Goal: Task Accomplishment & Management: Manage account settings

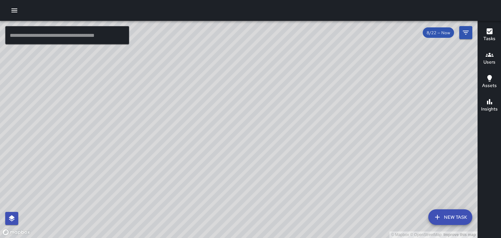
click at [11, 14] on icon "button" at bounding box center [14, 11] width 8 height 8
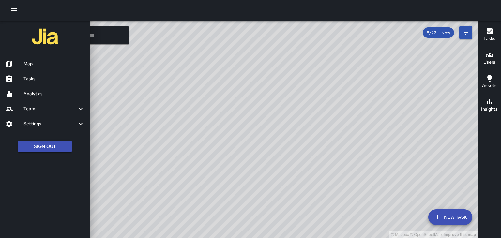
click at [26, 79] on h6 "Tasks" at bounding box center [53, 78] width 61 height 7
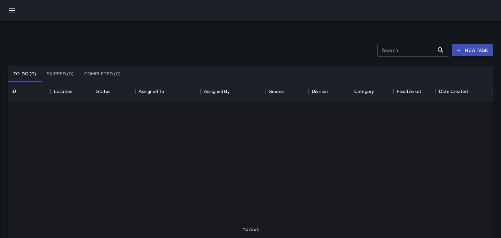
scroll to position [276, 485]
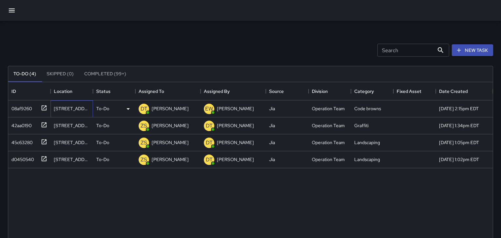
click at [62, 109] on div "[STREET_ADDRESS][PERSON_NAME]" at bounding box center [72, 108] width 36 height 7
click at [174, 111] on p "[PERSON_NAME]" at bounding box center [170, 108] width 37 height 7
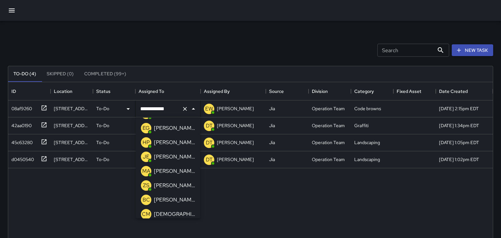
scroll to position [50, 0]
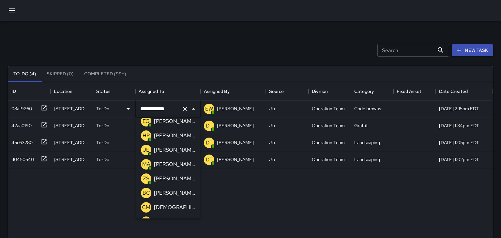
click at [182, 185] on li "ZS [PERSON_NAME]" at bounding box center [168, 179] width 65 height 14
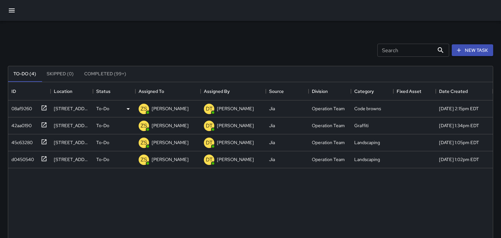
click at [207, 210] on div "08af9260 [GEOGRAPHIC_DATA][PERSON_NAME] To-Do ZS [PERSON_NAME] DT [PERSON_NAME]…" at bounding box center [250, 230] width 485 height 258
click at [12, 13] on icon "button" at bounding box center [12, 11] width 8 height 8
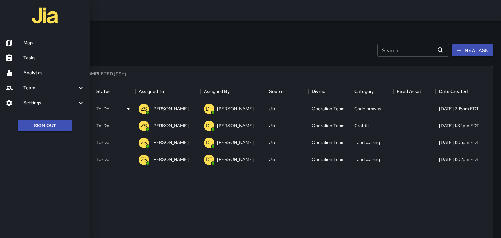
click at [30, 43] on h6 "Map" at bounding box center [53, 42] width 61 height 7
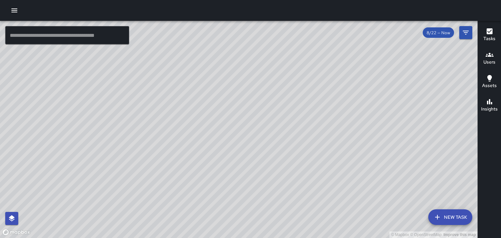
click at [0, 142] on div "© Mapbox © OpenStreetMap Improve this map" at bounding box center [239, 129] width 478 height 217
click at [1, 230] on div "© Mapbox © OpenStreetMap Improve this map" at bounding box center [239, 129] width 478 height 217
click at [11, 9] on icon "button" at bounding box center [14, 10] width 6 height 4
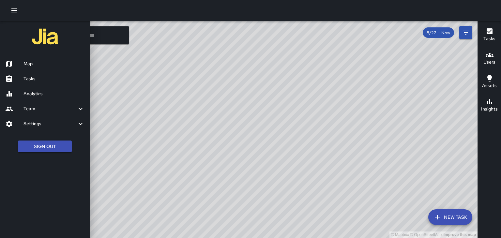
click at [21, 79] on div at bounding box center [14, 79] width 18 height 8
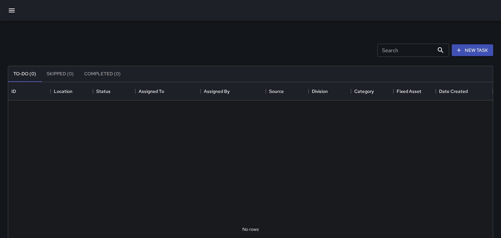
scroll to position [276, 485]
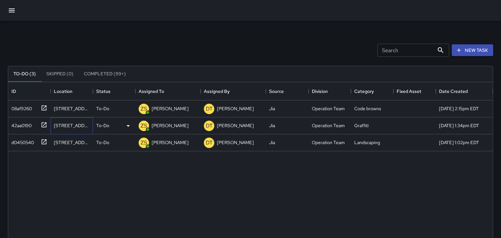
click at [51, 122] on div "[STREET_ADDRESS]" at bounding box center [72, 125] width 42 height 17
click at [22, 123] on div "42aa0190" at bounding box center [20, 124] width 23 height 9
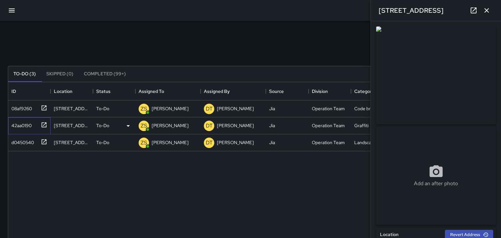
click at [39, 123] on div at bounding box center [42, 124] width 9 height 11
type input "**********"
click at [89, 166] on div "08af9260 11 [PERSON_NAME][GEOGRAPHIC_DATA] To-Do ZS [PERSON_NAME] DT [PERSON_NA…" at bounding box center [250, 230] width 485 height 258
click at [155, 131] on div "ZS [PERSON_NAME]" at bounding box center [163, 125] width 53 height 13
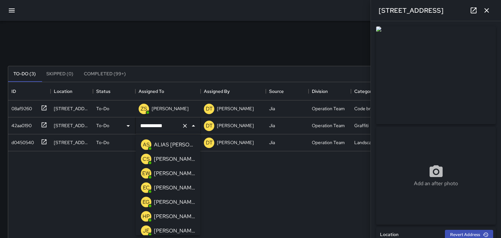
scroll to position [31, 0]
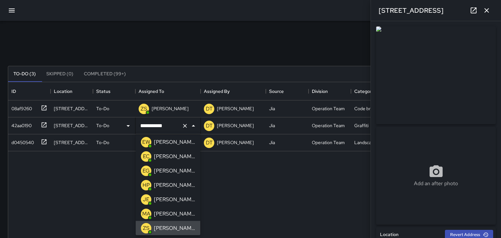
click at [154, 205] on div "JE [PERSON_NAME]" at bounding box center [168, 199] width 57 height 13
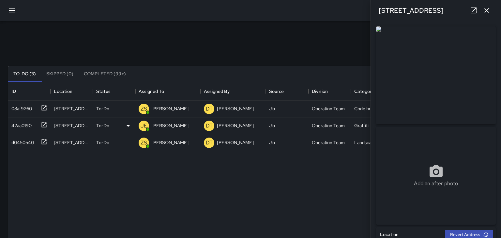
click at [109, 192] on div "08af9260 11 [PERSON_NAME][GEOGRAPHIC_DATA] To-Do ZS [PERSON_NAME] DT [PERSON_NA…" at bounding box center [250, 230] width 485 height 258
click at [95, 205] on div "08af9260 11 [PERSON_NAME][GEOGRAPHIC_DATA] To-Do ZS [PERSON_NAME] DT [PERSON_NA…" at bounding box center [250, 230] width 485 height 258
click at [490, 10] on icon "button" at bounding box center [487, 11] width 8 height 8
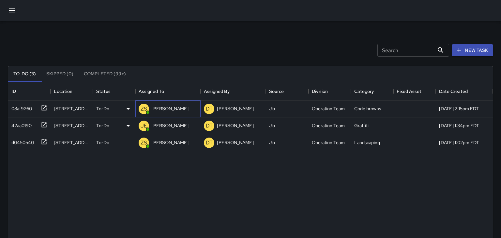
click at [157, 106] on p "[PERSON_NAME]" at bounding box center [170, 108] width 37 height 7
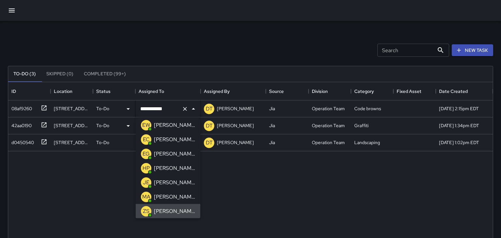
click at [93, 180] on div "**********" at bounding box center [250, 230] width 485 height 258
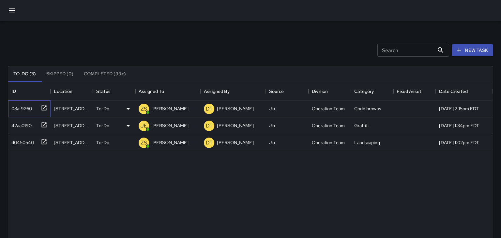
click at [46, 111] on div at bounding box center [42, 107] width 9 height 11
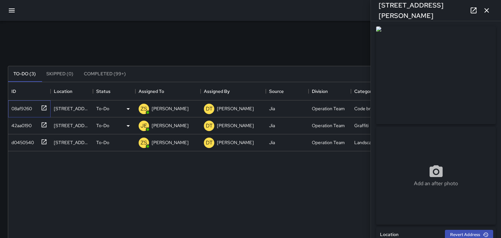
type input "**********"
click at [64, 142] on div "[STREET_ADDRESS][PERSON_NAME]" at bounding box center [72, 142] width 36 height 7
click at [41, 140] on icon at bounding box center [44, 142] width 7 height 7
type input "**********"
click at [38, 156] on div "08af9260 11 [PERSON_NAME][GEOGRAPHIC_DATA] To-Do ZS [PERSON_NAME] DT [PERSON_NA…" at bounding box center [250, 230] width 485 height 258
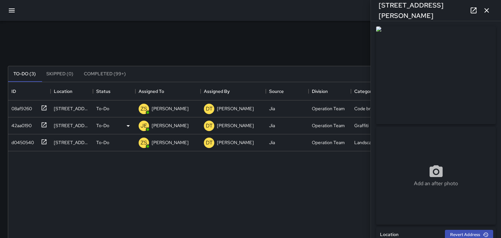
click at [12, 8] on icon "button" at bounding box center [12, 11] width 8 height 8
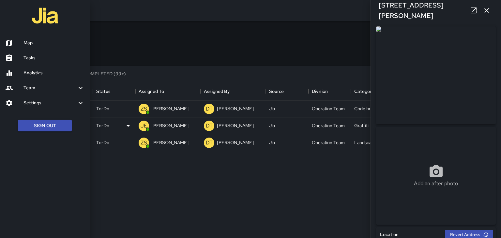
click at [26, 42] on h6 "Map" at bounding box center [53, 42] width 61 height 7
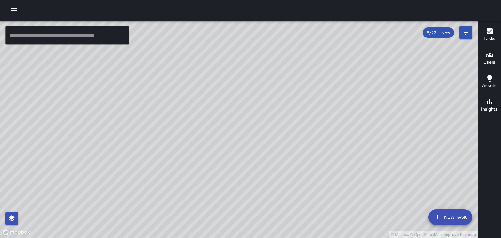
click at [15, 9] on icon "button" at bounding box center [14, 11] width 8 height 8
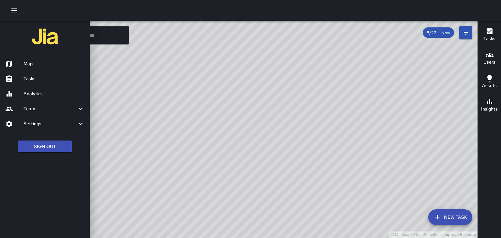
click at [43, 67] on h6 "Map" at bounding box center [53, 63] width 61 height 7
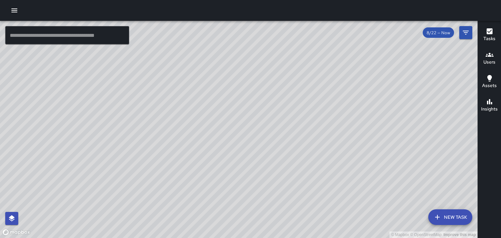
click at [16, 12] on icon "button" at bounding box center [14, 10] width 6 height 4
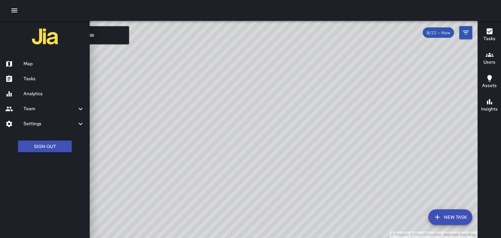
click at [47, 80] on h6 "Tasks" at bounding box center [53, 78] width 61 height 7
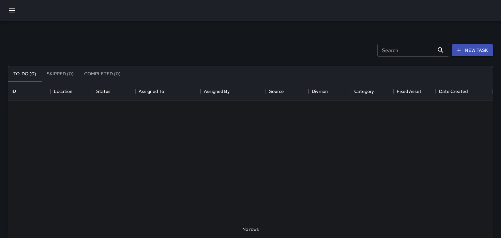
scroll to position [276, 485]
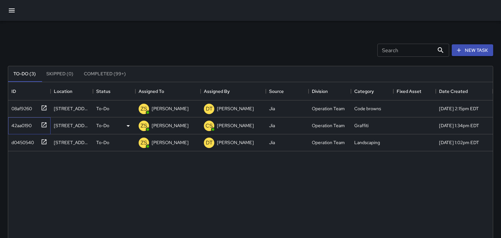
click at [46, 125] on icon at bounding box center [44, 124] width 5 height 5
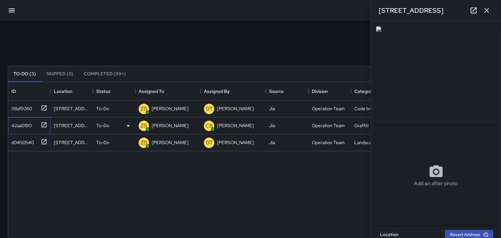
type input "**********"
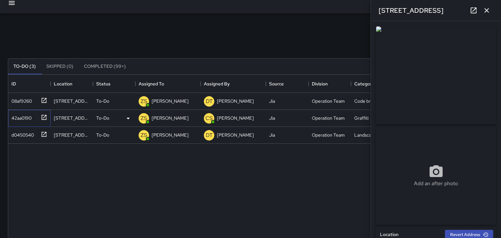
scroll to position [0, 0]
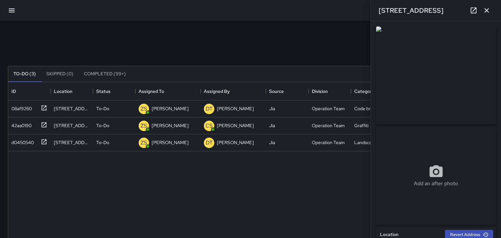
click at [466, 99] on img at bounding box center [436, 75] width 120 height 98
click at [439, 116] on img at bounding box center [436, 75] width 120 height 98
click at [478, 14] on link at bounding box center [473, 10] width 13 height 13
click at [42, 143] on icon at bounding box center [44, 142] width 7 height 7
click at [43, 111] on icon at bounding box center [44, 108] width 7 height 7
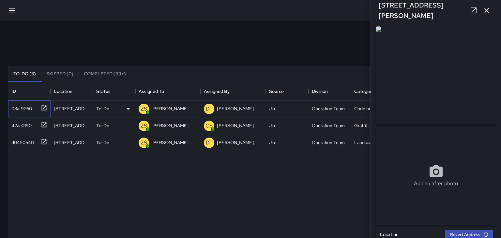
type input "**********"
click at [42, 144] on icon at bounding box center [44, 141] width 5 height 5
click at [488, 10] on icon "button" at bounding box center [487, 11] width 8 height 8
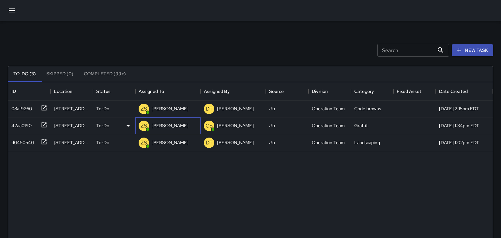
click at [173, 125] on p "[PERSON_NAME]" at bounding box center [170, 125] width 37 height 7
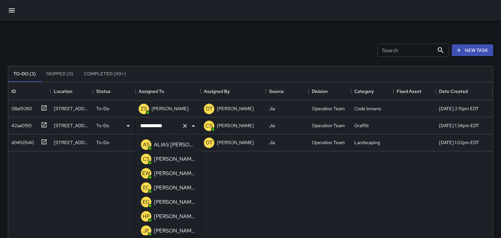
click at [136, 205] on li "EG Emily Glasgow" at bounding box center [168, 202] width 65 height 14
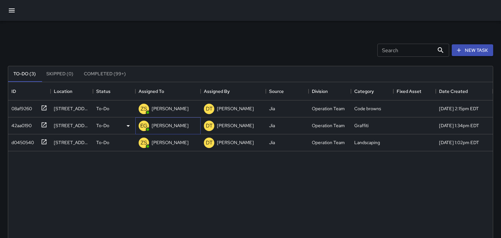
click at [153, 126] on p "[PERSON_NAME]" at bounding box center [170, 125] width 37 height 7
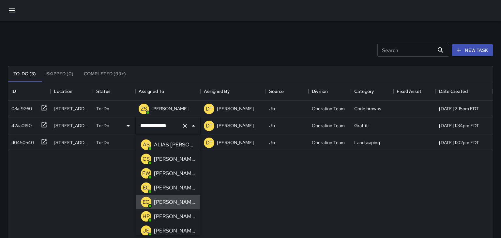
click at [153, 150] on div "ALIAS [PERSON_NAME]" at bounding box center [175, 145] width 44 height 10
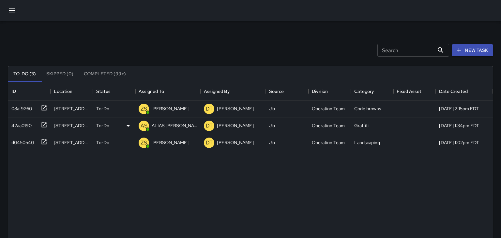
click at [122, 192] on div "08af9260 11 Patton Avenue To-Do ZS Zach stamey DT DAVID TAYLOR Jia Operation Te…" at bounding box center [250, 230] width 485 height 258
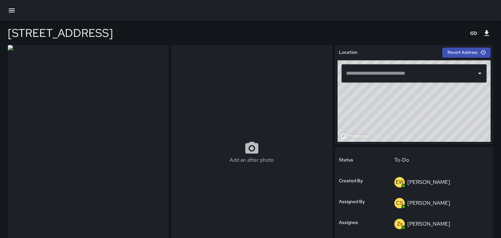
type input "**********"
